Goal: Task Accomplishment & Management: Use online tool/utility

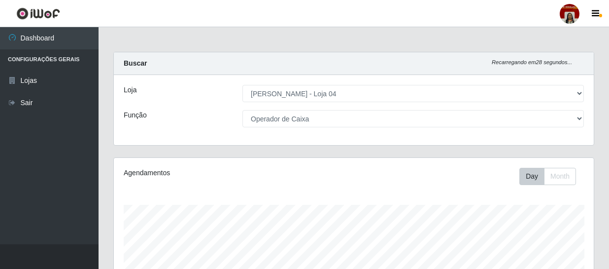
select select "251"
select select "22"
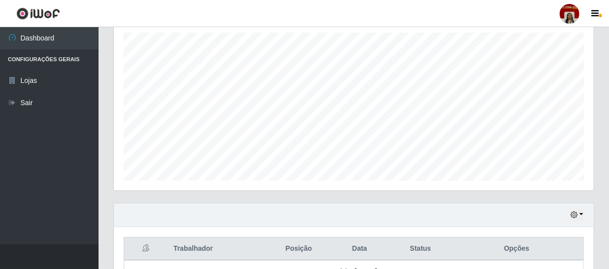
scroll to position [55, 0]
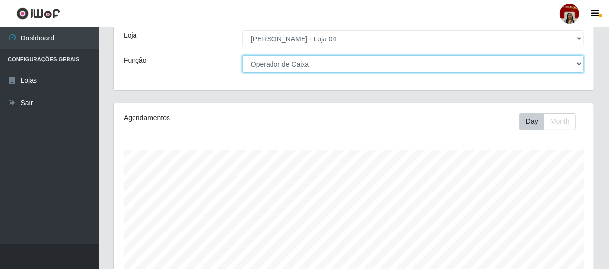
click at [568, 66] on select "[Selecione...] ASG ASG + ASG ++ Auxiliar de Depósito Auxiliar de Depósito + Aux…" at bounding box center [412, 63] width 341 height 17
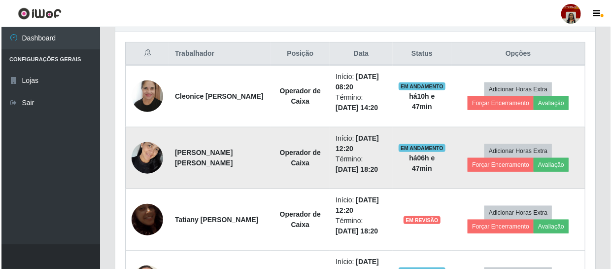
scroll to position [369, 0]
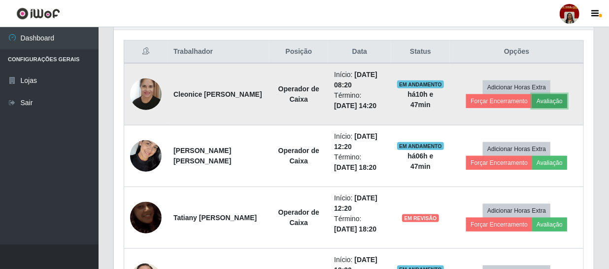
click at [545, 95] on button "Avaliação" at bounding box center [549, 101] width 35 height 14
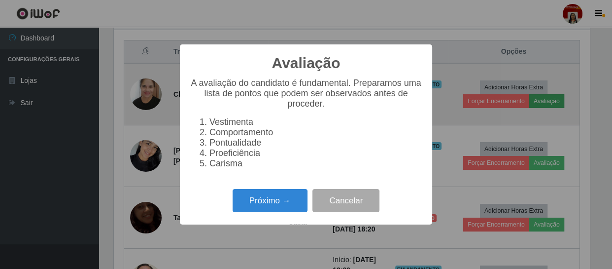
scroll to position [204, 475]
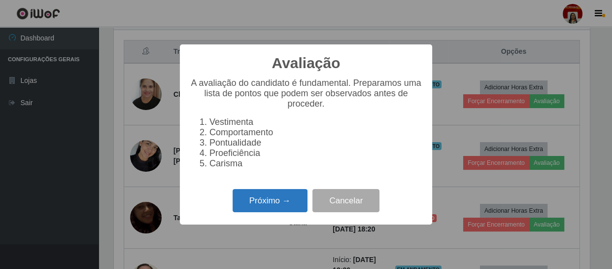
click at [267, 210] on button "Próximo →" at bounding box center [270, 200] width 75 height 23
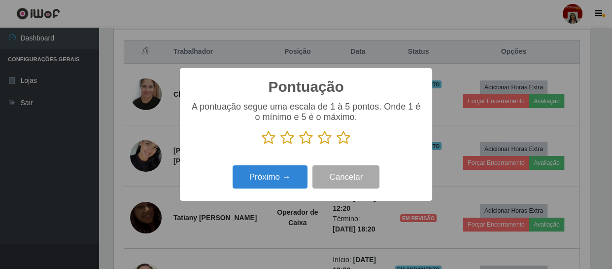
scroll to position [492469, 492197]
click at [345, 132] on icon at bounding box center [343, 137] width 14 height 15
click at [336, 145] on input "radio" at bounding box center [336, 145] width 0 height 0
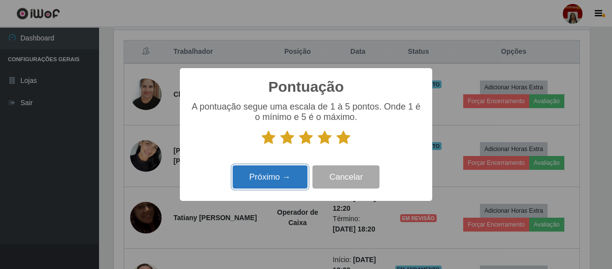
click at [274, 181] on button "Próximo →" at bounding box center [270, 176] width 75 height 23
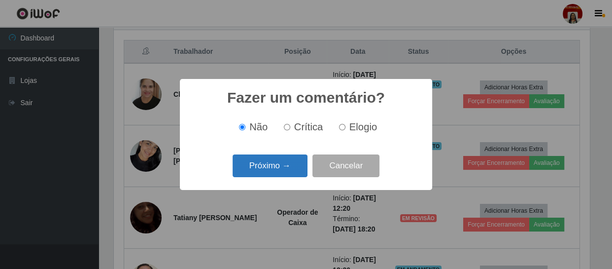
click at [278, 172] on button "Próximo →" at bounding box center [270, 165] width 75 height 23
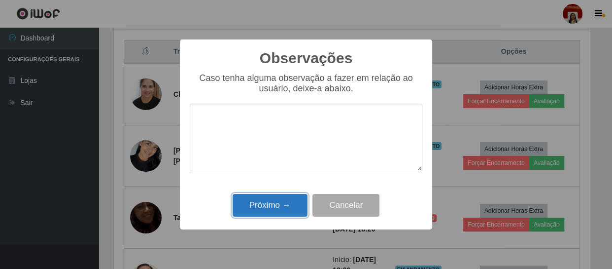
click at [276, 196] on button "Próximo →" at bounding box center [270, 205] width 75 height 23
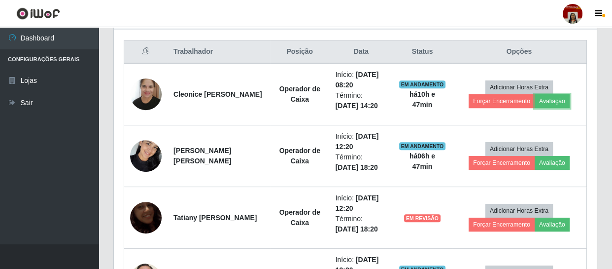
scroll to position [204, 480]
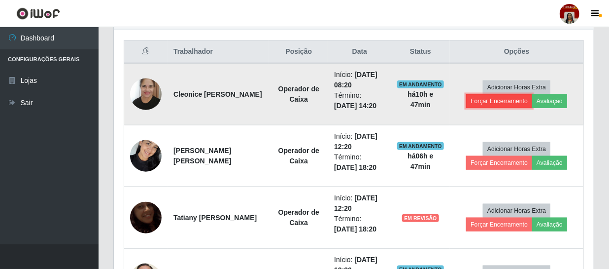
click at [483, 96] on button "Forçar Encerramento" at bounding box center [499, 101] width 66 height 14
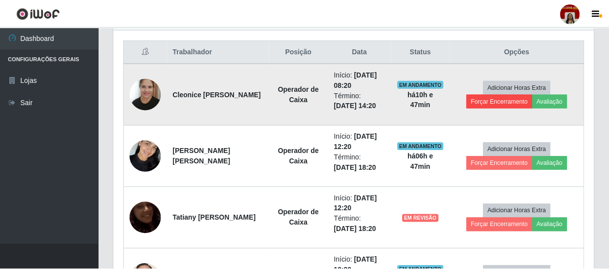
scroll to position [204, 475]
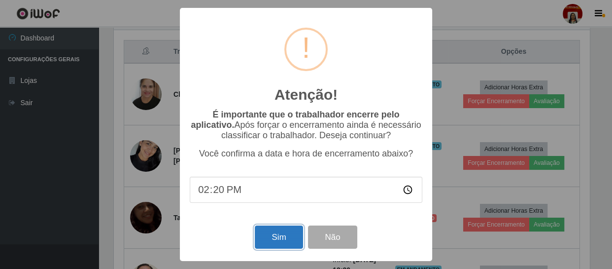
click at [276, 240] on button "Sim" at bounding box center [279, 236] width 48 height 23
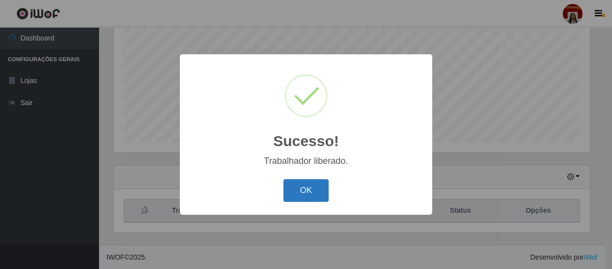
click at [319, 187] on button "OK" at bounding box center [306, 190] width 46 height 23
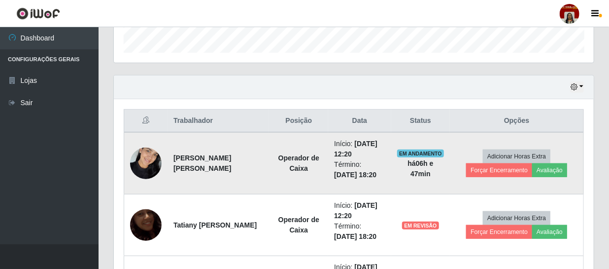
scroll to position [344, 0]
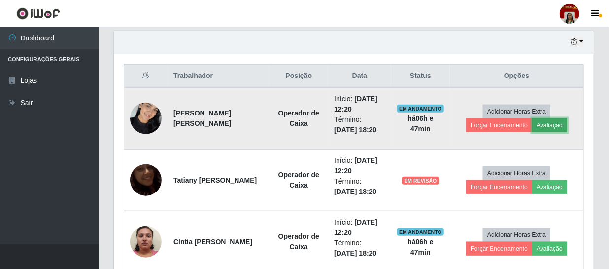
click at [545, 125] on button "Avaliação" at bounding box center [549, 125] width 35 height 14
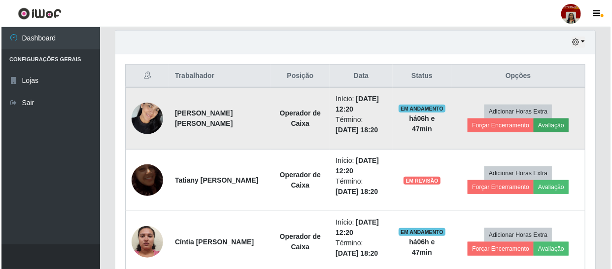
scroll to position [204, 475]
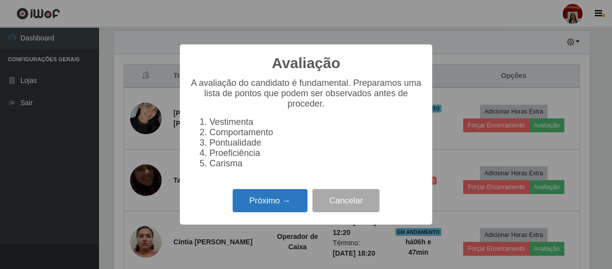
click at [273, 208] on button "Próximo →" at bounding box center [270, 200] width 75 height 23
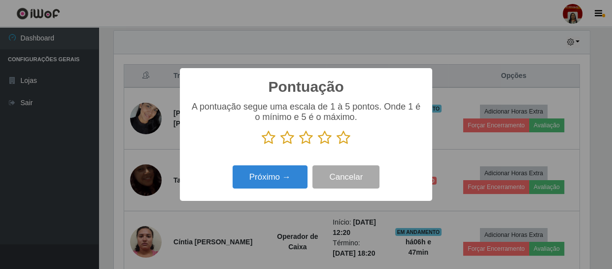
click at [338, 138] on icon at bounding box center [343, 137] width 14 height 15
click at [336, 145] on input "radio" at bounding box center [336, 145] width 0 height 0
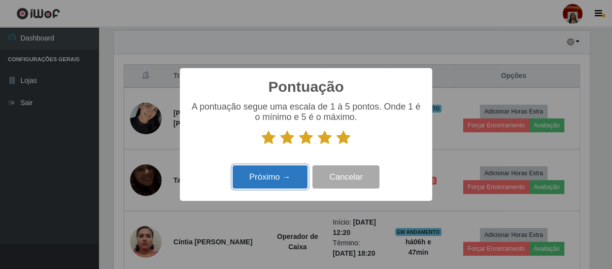
click at [287, 177] on button "Próximo →" at bounding box center [270, 176] width 75 height 23
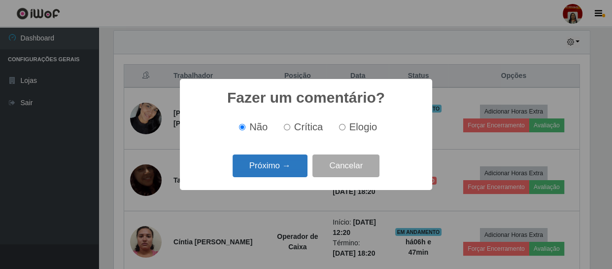
click at [295, 168] on button "Próximo →" at bounding box center [270, 165] width 75 height 23
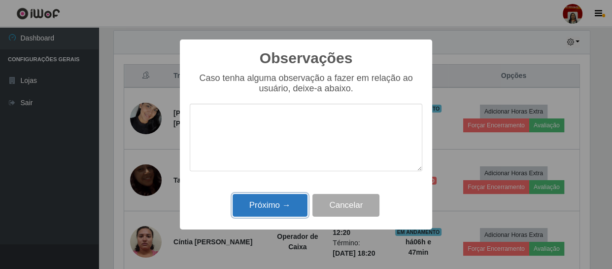
click at [277, 203] on button "Próximo →" at bounding box center [270, 205] width 75 height 23
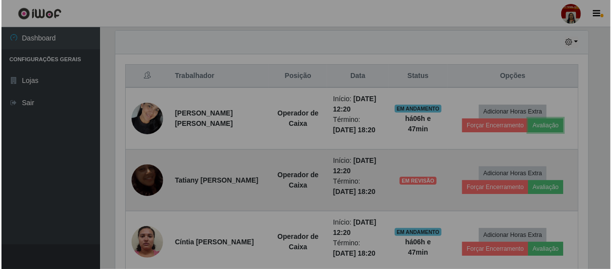
scroll to position [204, 480]
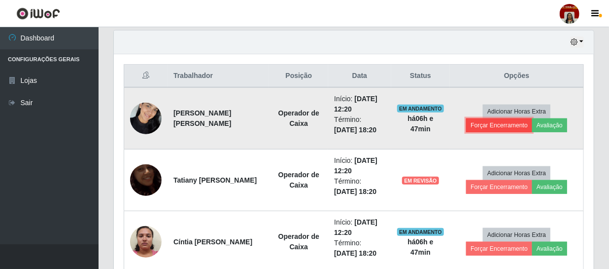
click at [476, 124] on button "Forçar Encerramento" at bounding box center [499, 125] width 66 height 14
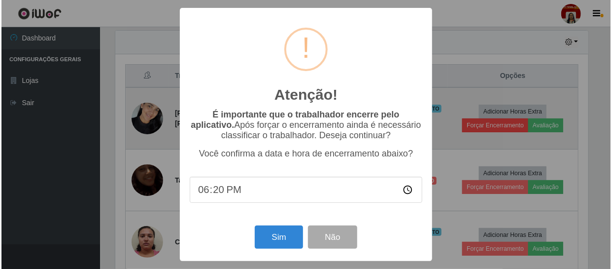
scroll to position [0, 0]
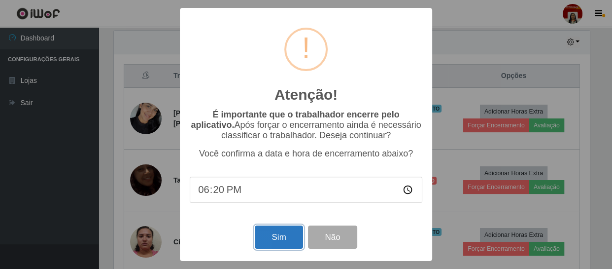
click at [270, 237] on button "Sim" at bounding box center [279, 236] width 48 height 23
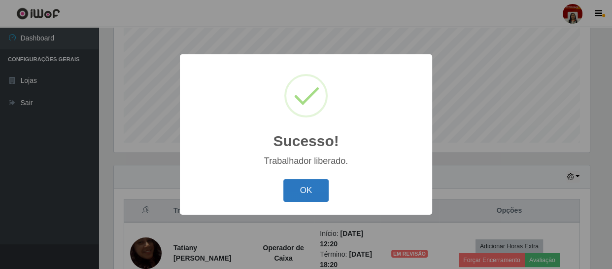
click at [287, 183] on button "OK" at bounding box center [306, 190] width 46 height 23
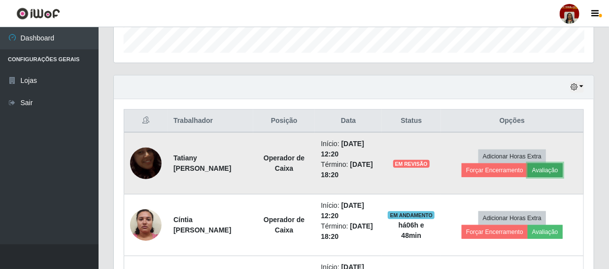
click at [551, 171] on button "Avaliação" at bounding box center [545, 170] width 35 height 14
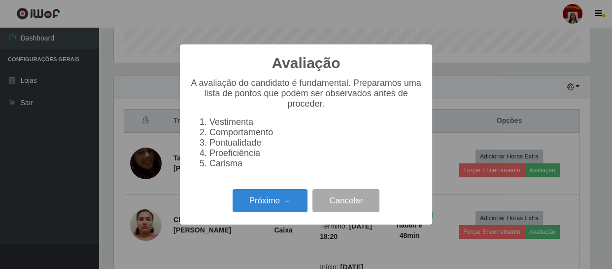
click at [423, 248] on div "Avaliação × A avaliação do candidato é fundamental. Preparamos uma lista de pon…" at bounding box center [306, 134] width 612 height 269
click at [352, 202] on button "Cancelar" at bounding box center [345, 200] width 67 height 23
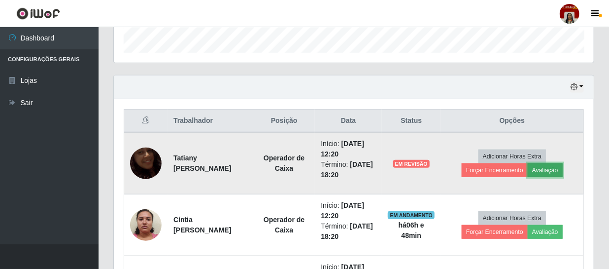
click at [551, 165] on button "Avaliação" at bounding box center [545, 170] width 35 height 14
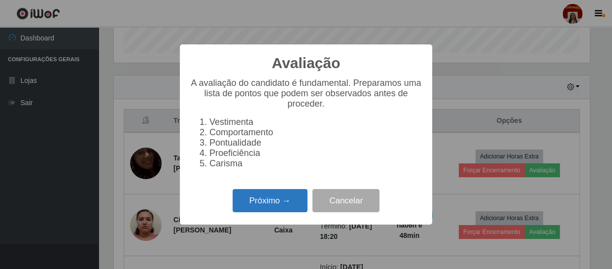
click at [272, 209] on button "Próximo →" at bounding box center [270, 200] width 75 height 23
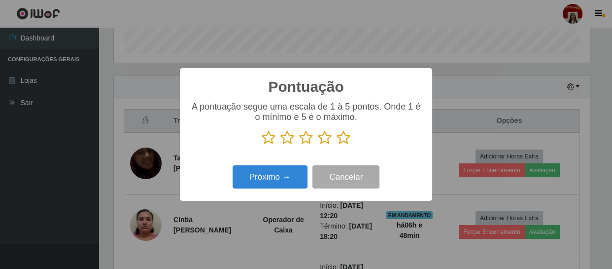
click at [341, 141] on icon at bounding box center [343, 137] width 14 height 15
click at [336, 145] on input "radio" at bounding box center [336, 145] width 0 height 0
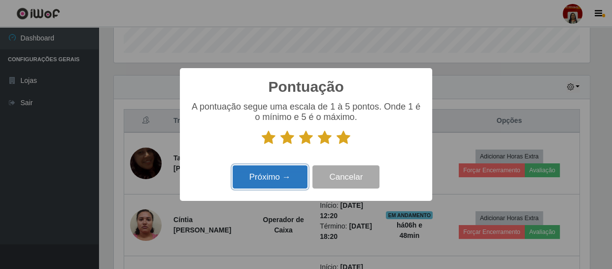
click at [271, 166] on button "Próximo →" at bounding box center [270, 176] width 75 height 23
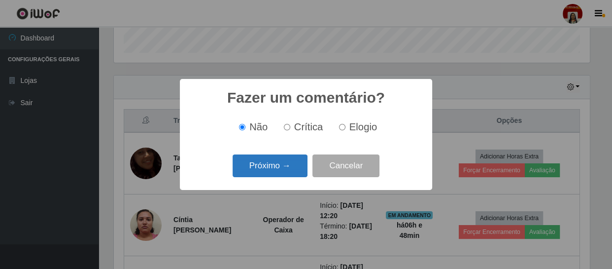
click at [274, 168] on button "Próximo →" at bounding box center [270, 165] width 75 height 23
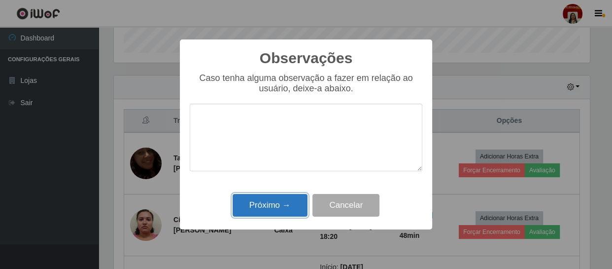
click at [292, 206] on button "Próximo →" at bounding box center [270, 205] width 75 height 23
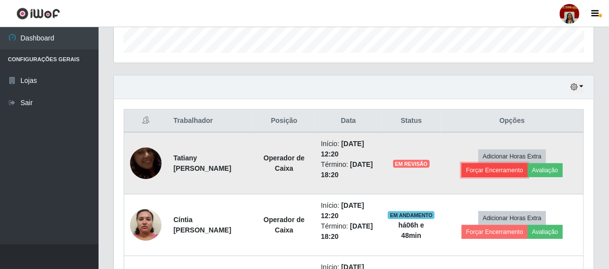
click at [505, 168] on button "Forçar Encerramento" at bounding box center [495, 170] width 66 height 14
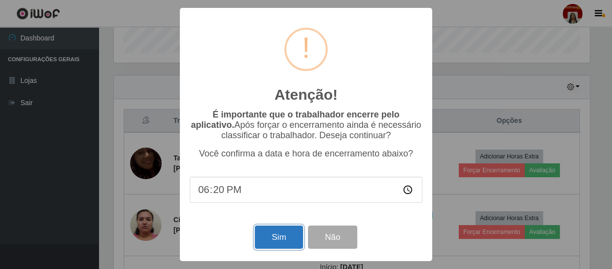
click at [288, 236] on button "Sim" at bounding box center [279, 236] width 48 height 23
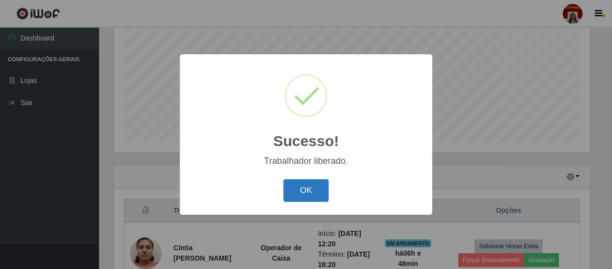
click at [313, 198] on button "OK" at bounding box center [306, 190] width 46 height 23
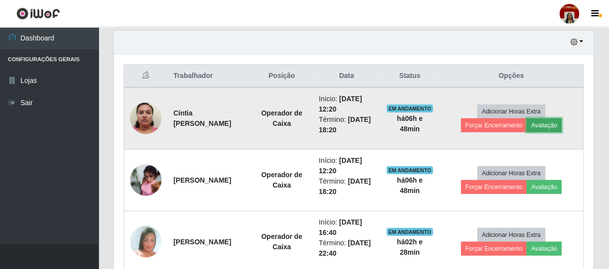
click at [557, 122] on button "Avaliação" at bounding box center [544, 125] width 35 height 14
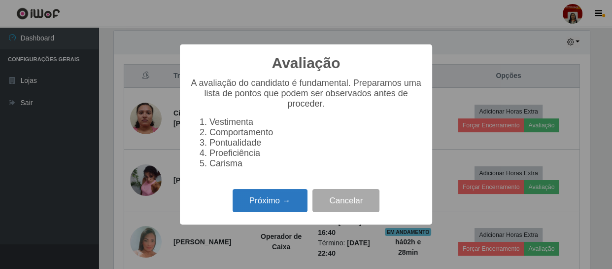
click at [274, 199] on button "Próximo →" at bounding box center [270, 200] width 75 height 23
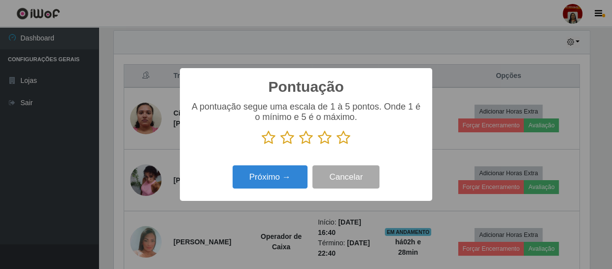
click at [344, 135] on icon at bounding box center [343, 137] width 14 height 15
click at [336, 145] on input "radio" at bounding box center [336, 145] width 0 height 0
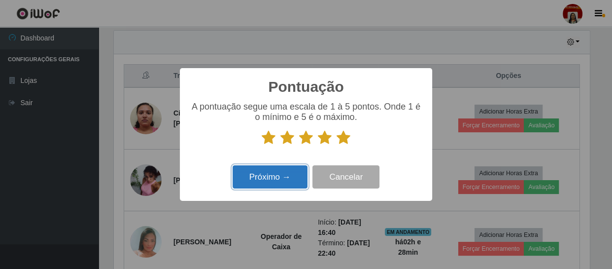
click at [297, 171] on button "Próximo →" at bounding box center [270, 176] width 75 height 23
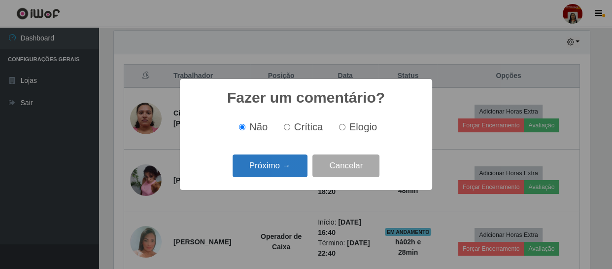
click at [272, 168] on button "Próximo →" at bounding box center [270, 165] width 75 height 23
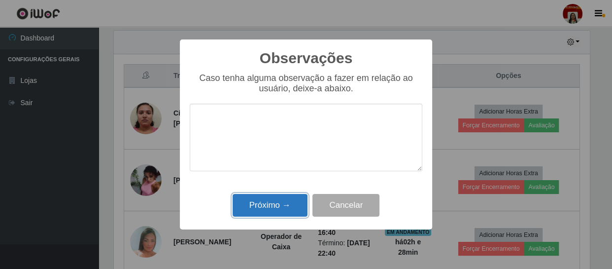
click at [272, 205] on button "Próximo →" at bounding box center [270, 205] width 75 height 23
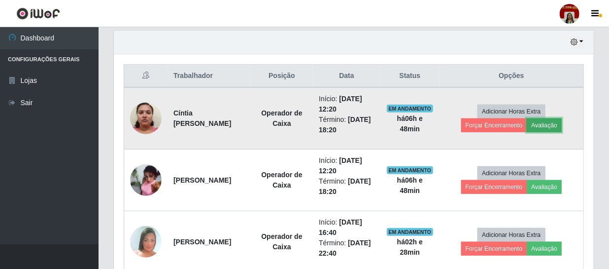
click at [552, 128] on button "Avaliação" at bounding box center [544, 125] width 35 height 14
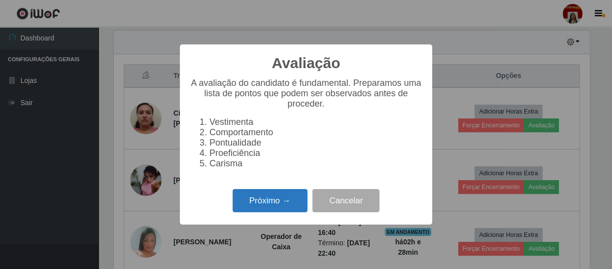
click at [251, 194] on button "Próximo →" at bounding box center [270, 200] width 75 height 23
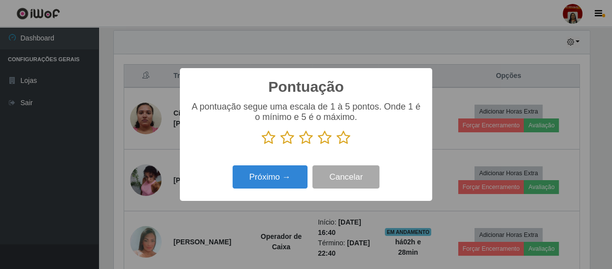
click at [340, 138] on icon at bounding box center [343, 137] width 14 height 15
click at [336, 145] on input "radio" at bounding box center [336, 145] width 0 height 0
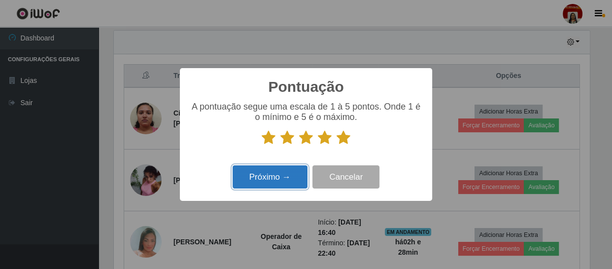
click at [275, 172] on button "Próximo →" at bounding box center [270, 176] width 75 height 23
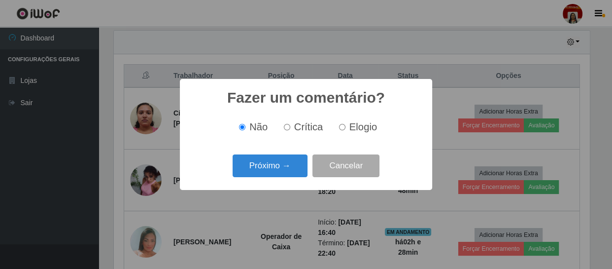
click at [275, 172] on button "Próximo →" at bounding box center [270, 165] width 75 height 23
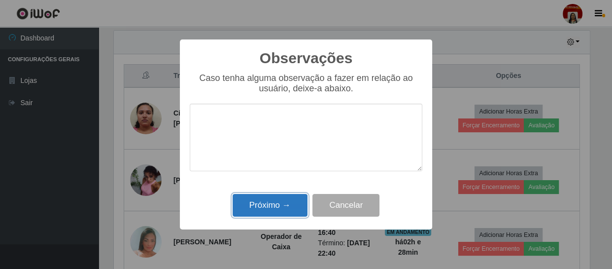
click at [277, 208] on button "Próximo →" at bounding box center [270, 205] width 75 height 23
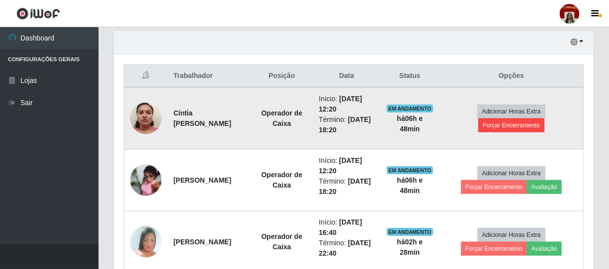
click at [473, 121] on td "Adicionar Horas Extra Forçar Encerramento" at bounding box center [511, 118] width 144 height 62
click at [487, 128] on button "Forçar Encerramento" at bounding box center [511, 125] width 66 height 14
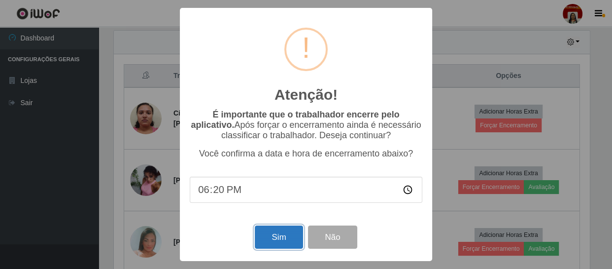
click at [275, 235] on button "Sim" at bounding box center [279, 236] width 48 height 23
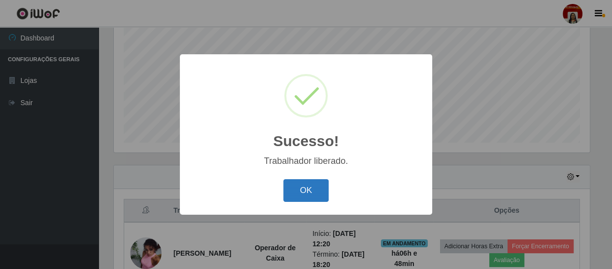
click at [327, 190] on button "OK" at bounding box center [306, 190] width 46 height 23
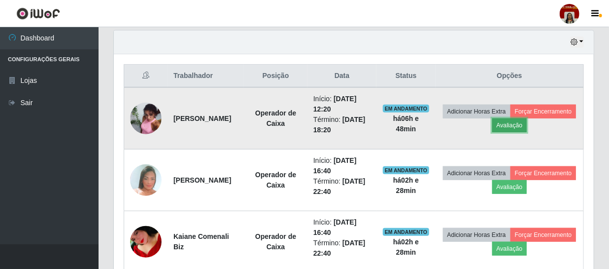
click at [527, 128] on button "Avaliação" at bounding box center [509, 125] width 35 height 14
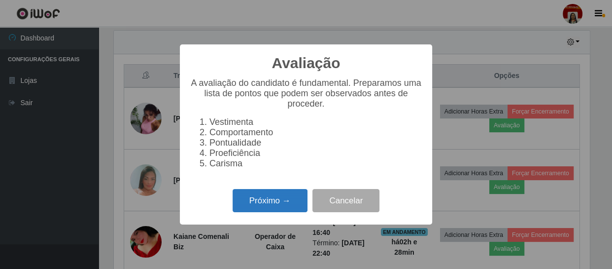
click at [293, 204] on button "Próximo →" at bounding box center [270, 200] width 75 height 23
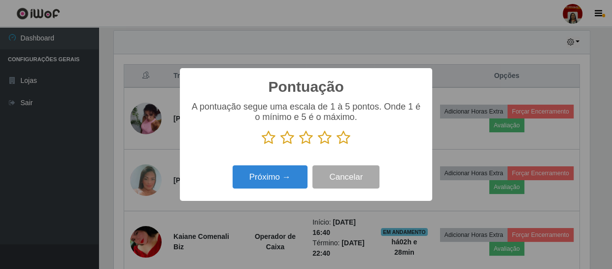
click at [339, 138] on icon at bounding box center [343, 137] width 14 height 15
click at [336, 145] on input "radio" at bounding box center [336, 145] width 0 height 0
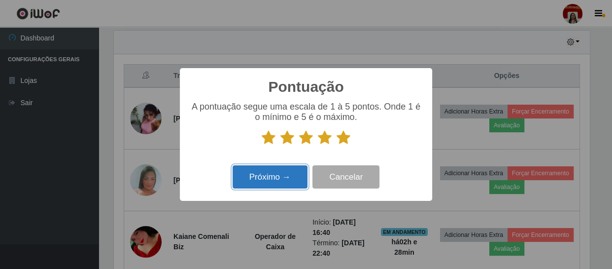
click at [298, 171] on button "Próximo →" at bounding box center [270, 176] width 75 height 23
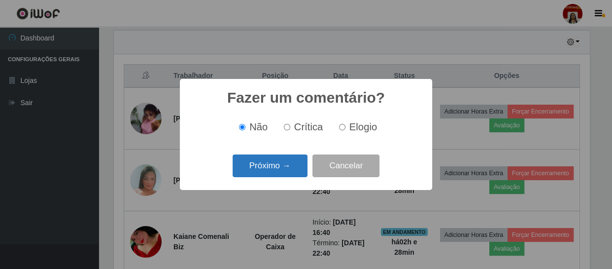
click at [284, 173] on button "Próximo →" at bounding box center [270, 165] width 75 height 23
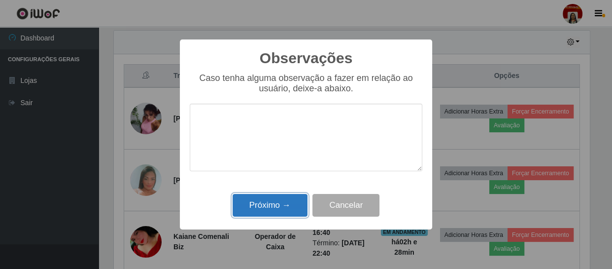
click at [281, 209] on button "Próximo →" at bounding box center [270, 205] width 75 height 23
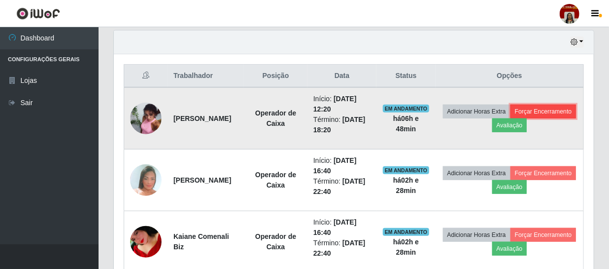
click at [516, 118] on button "Forçar Encerramento" at bounding box center [543, 111] width 66 height 14
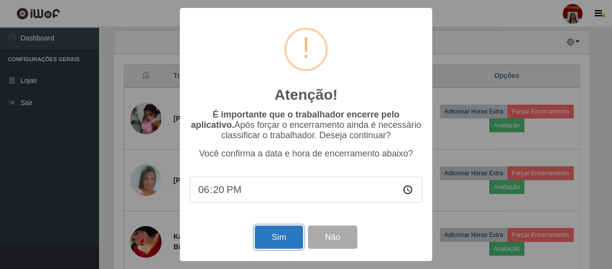
click at [294, 235] on button "Sim" at bounding box center [279, 236] width 48 height 23
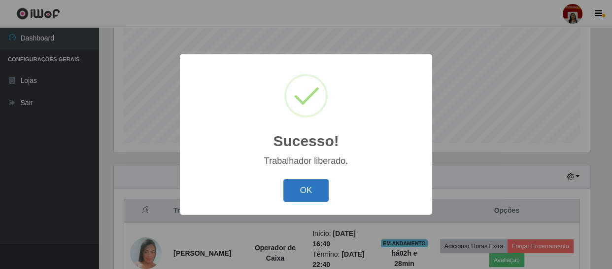
click at [299, 190] on button "OK" at bounding box center [306, 190] width 46 height 23
